Goal: Information Seeking & Learning: Understand process/instructions

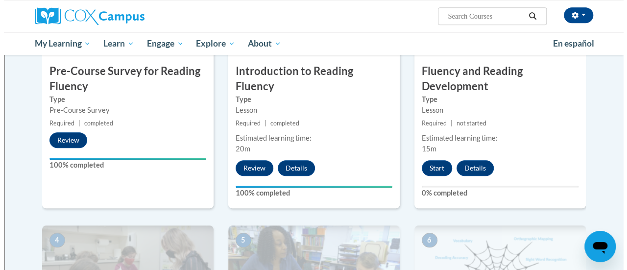
scroll to position [301, 0]
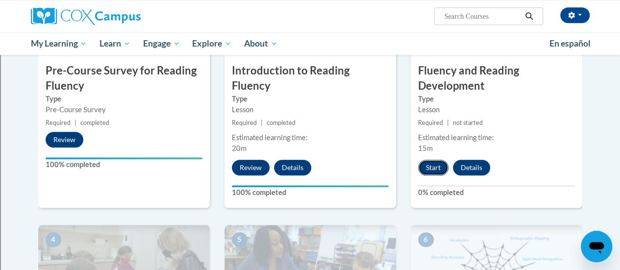
click at [434, 170] on button "Start" at bounding box center [433, 168] width 30 height 16
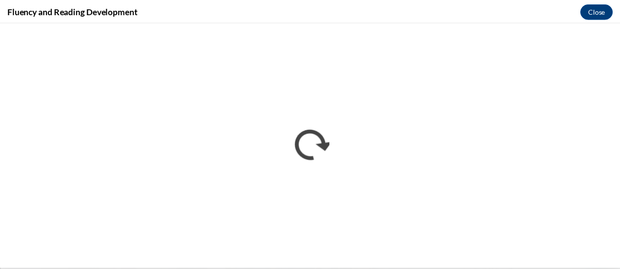
scroll to position [0, 0]
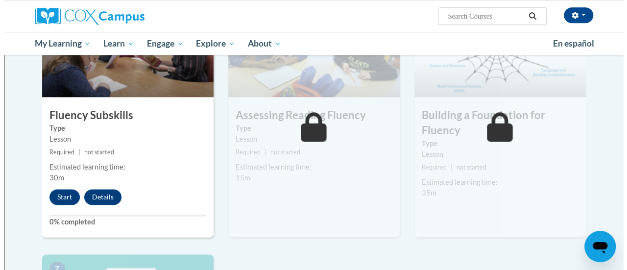
scroll to position [529, 0]
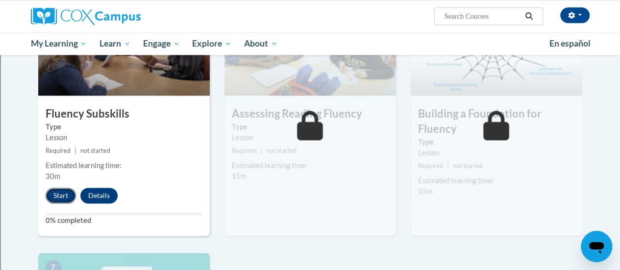
click at [60, 197] on button "Start" at bounding box center [61, 196] width 30 height 16
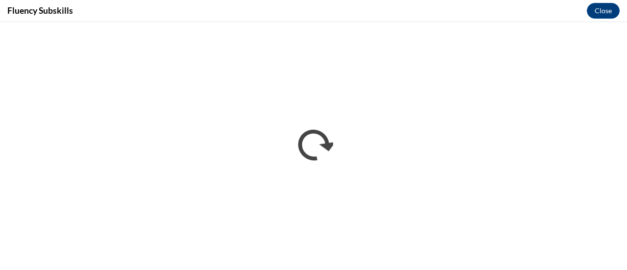
scroll to position [0, 0]
